Goal: Register for event/course

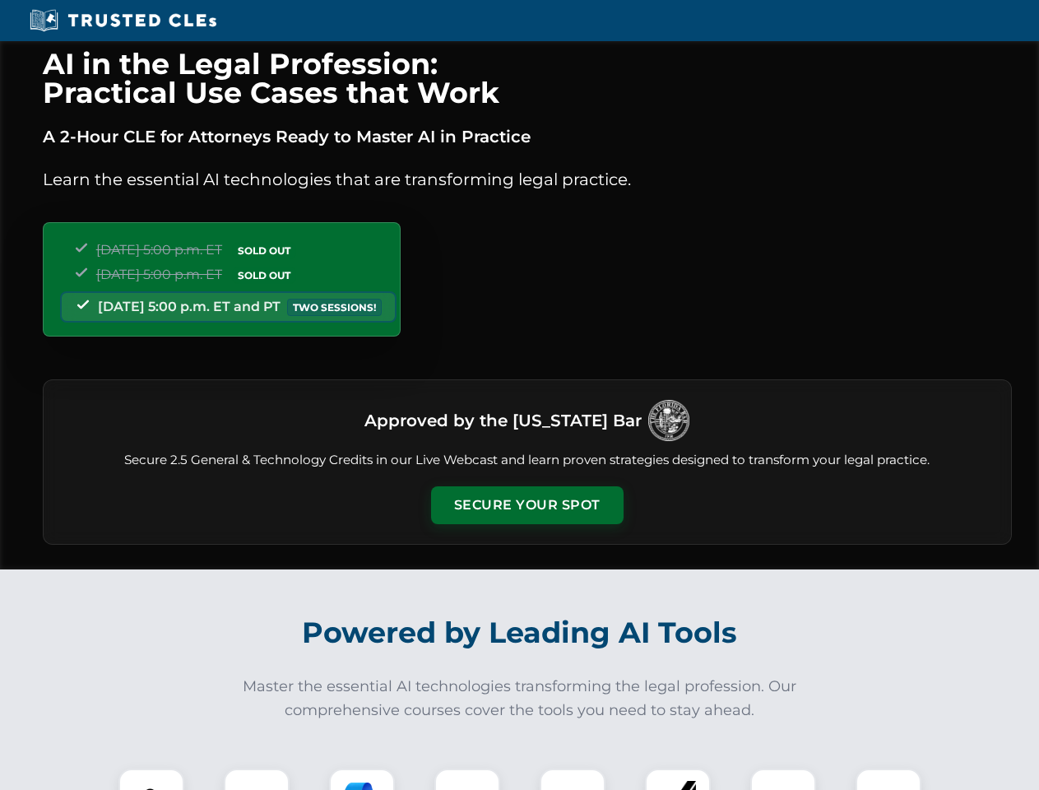
click at [527, 505] on button "Secure Your Spot" at bounding box center [527, 505] width 193 height 38
click at [151, 779] on img at bounding box center [152, 801] width 48 height 48
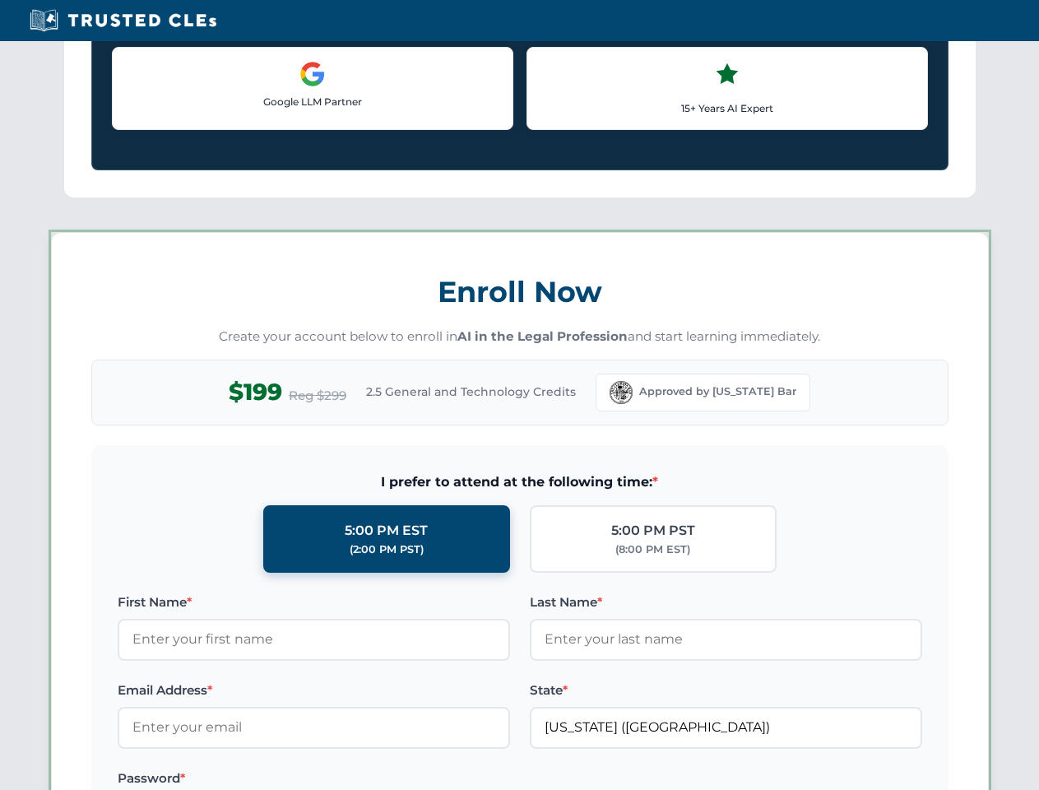
click at [362, 779] on label "Password *" at bounding box center [314, 778] width 392 height 20
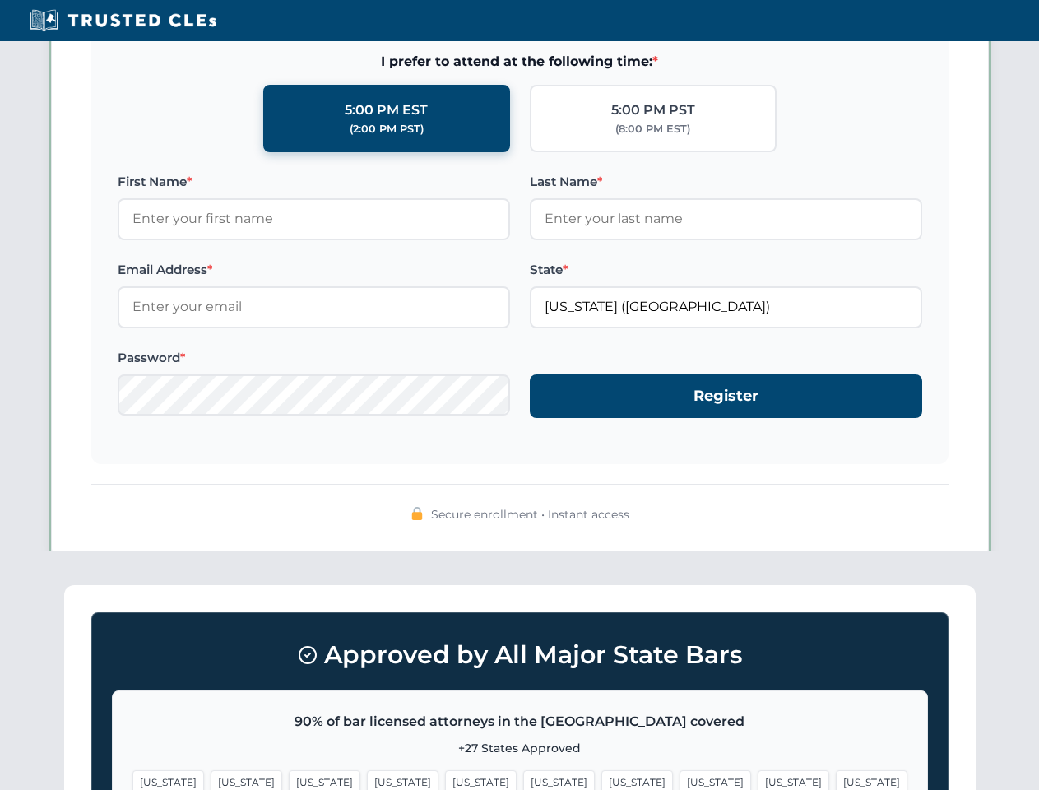
click at [758, 779] on span "[US_STATE]" at bounding box center [794, 782] width 72 height 24
